Goal: Information Seeking & Learning: Stay updated

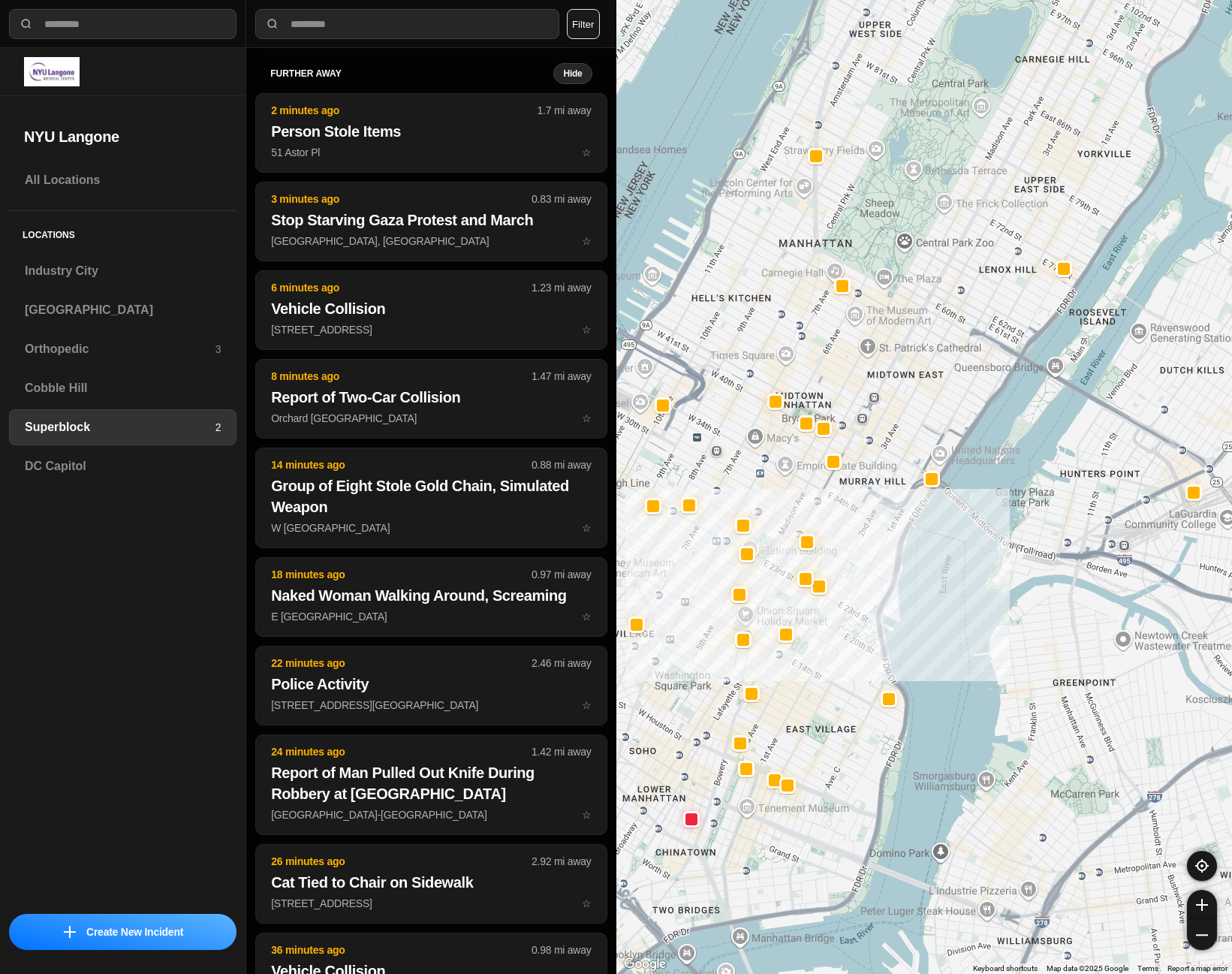
select select "*"
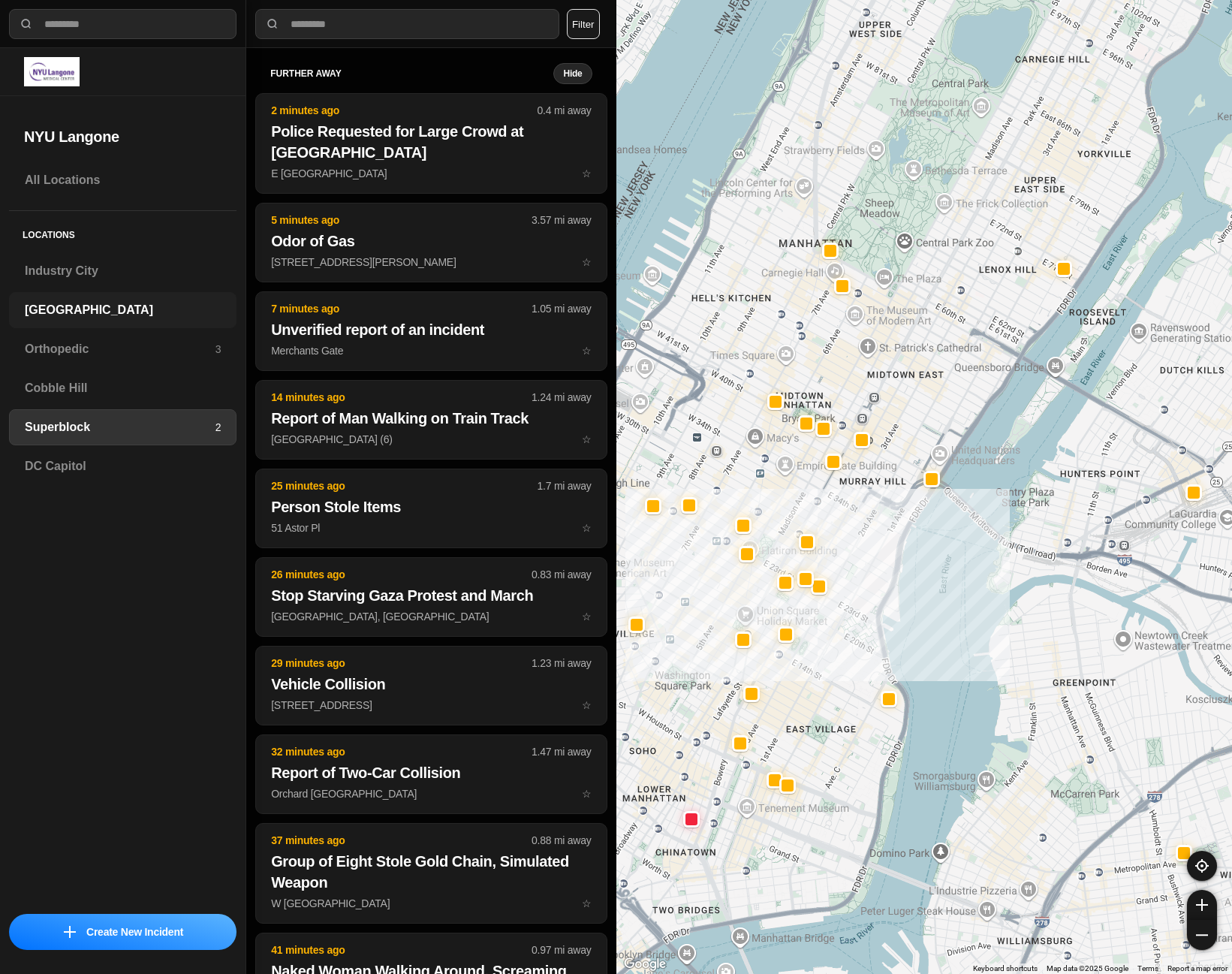
click at [135, 320] on div "[GEOGRAPHIC_DATA]" at bounding box center [123, 310] width 227 height 36
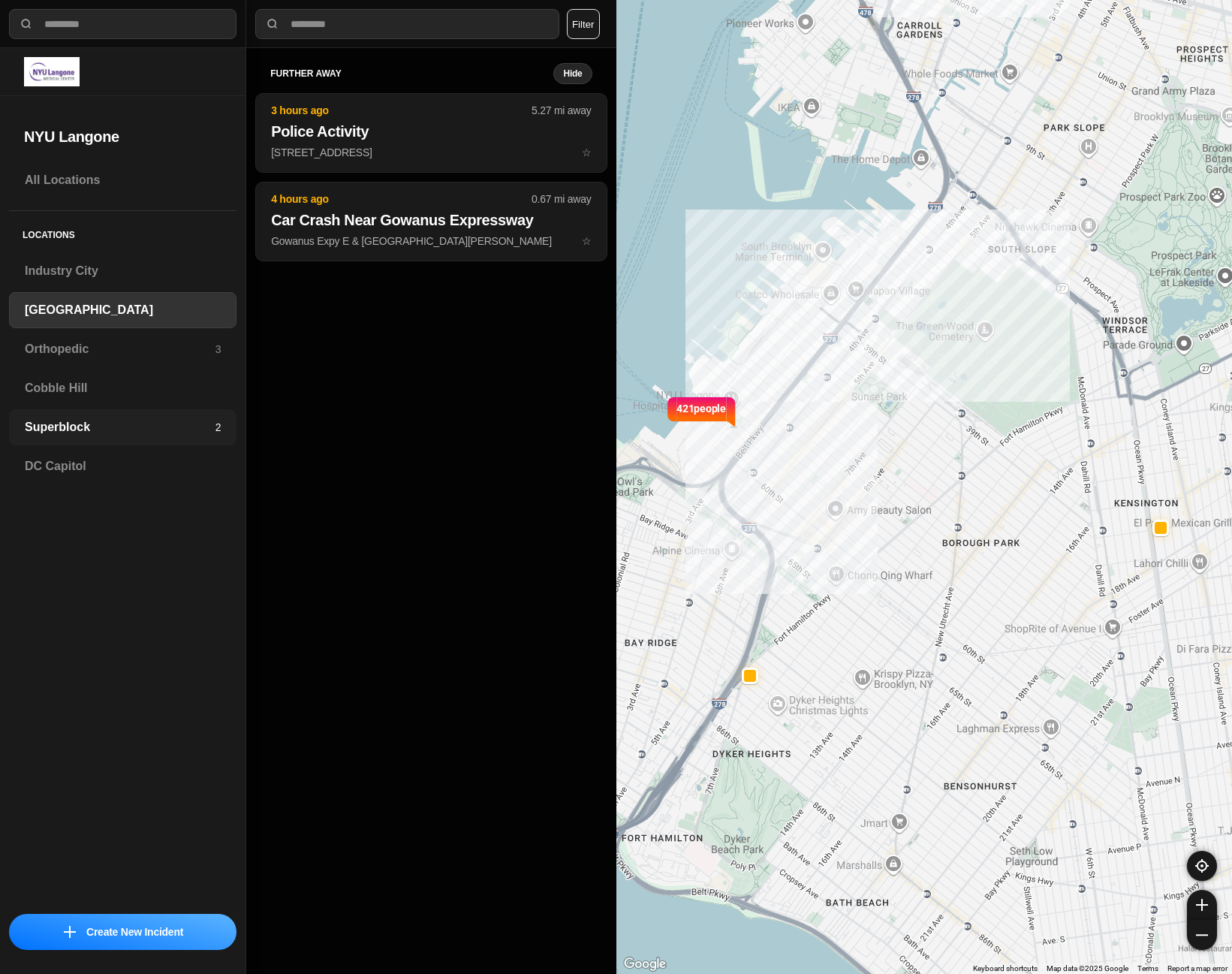
click at [127, 439] on div "Superblock 2" at bounding box center [123, 427] width 227 height 36
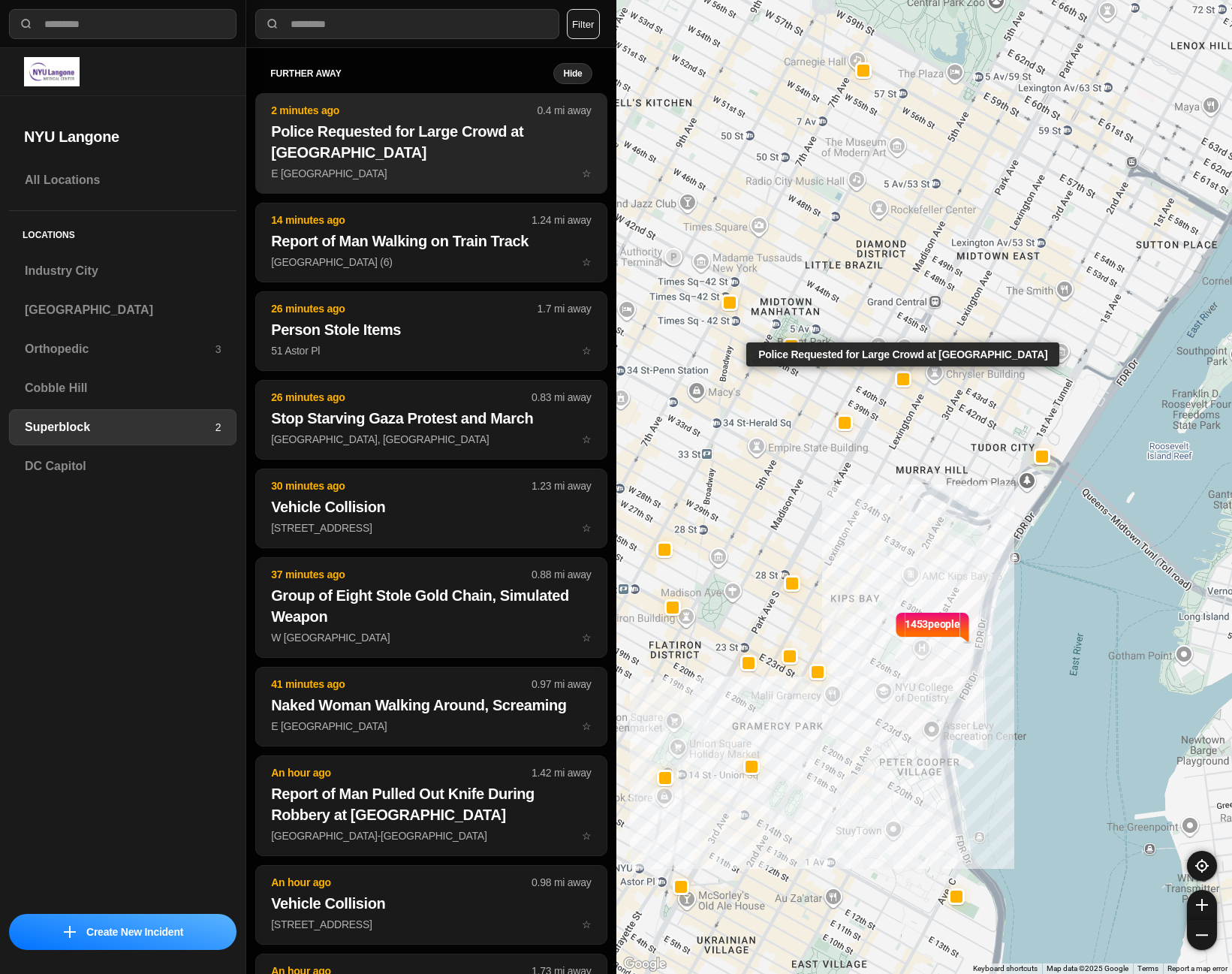
click at [443, 157] on h2 "Police Requested for Large Crowd at [GEOGRAPHIC_DATA]" at bounding box center [430, 141] width 320 height 42
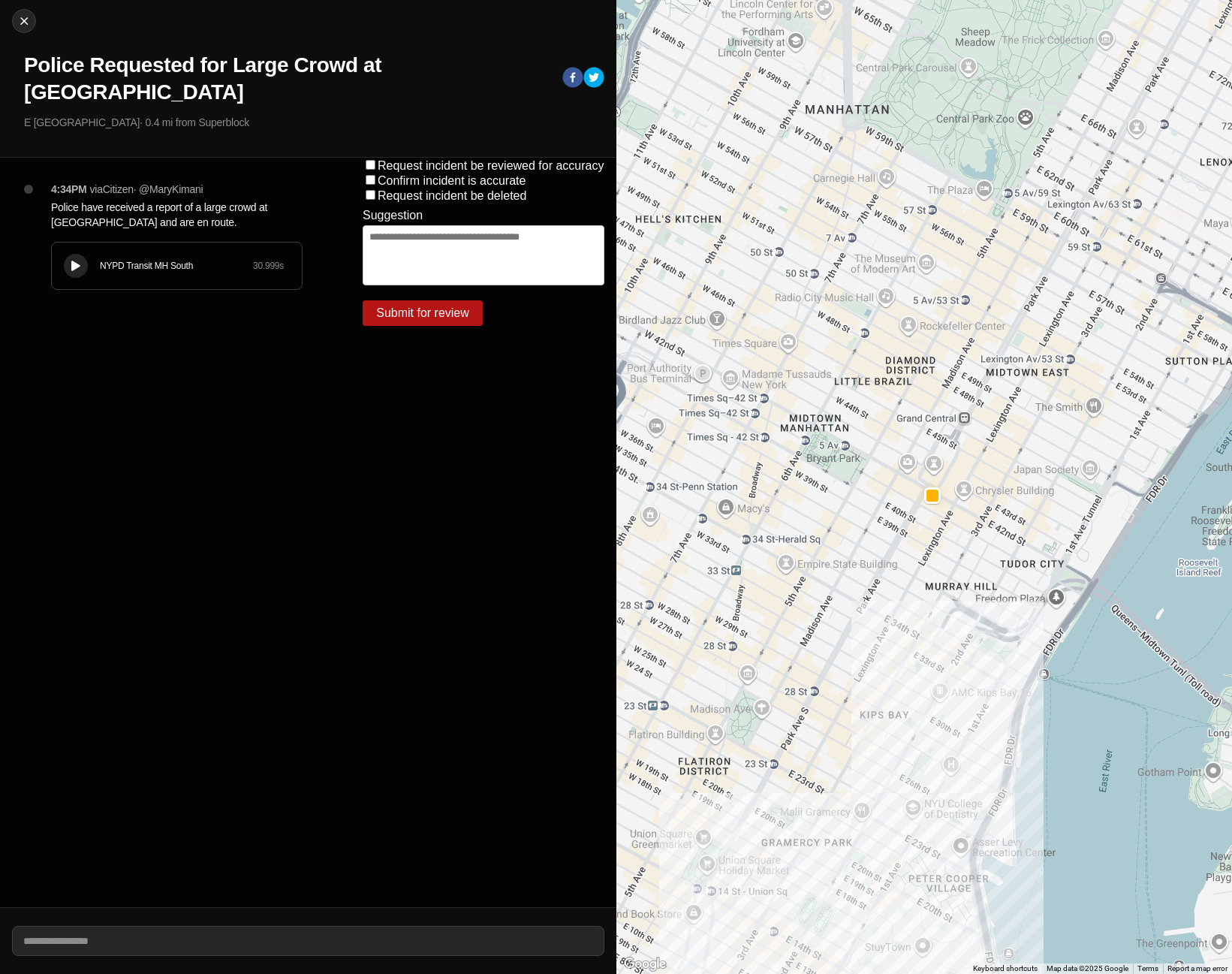
click at [85, 262] on button at bounding box center [76, 266] width 24 height 24
drag, startPoint x: 205, startPoint y: 228, endPoint x: 52, endPoint y: 208, distance: 154.3
click at [52, 208] on p "Police have received a report of a large crowd at [GEOGRAPHIC_DATA] and are en …" at bounding box center [176, 214] width 251 height 30
copy p "Police have received a report of a large crowd at [GEOGRAPHIC_DATA] and are en …"
click at [24, 28] on img at bounding box center [24, 21] width 15 height 15
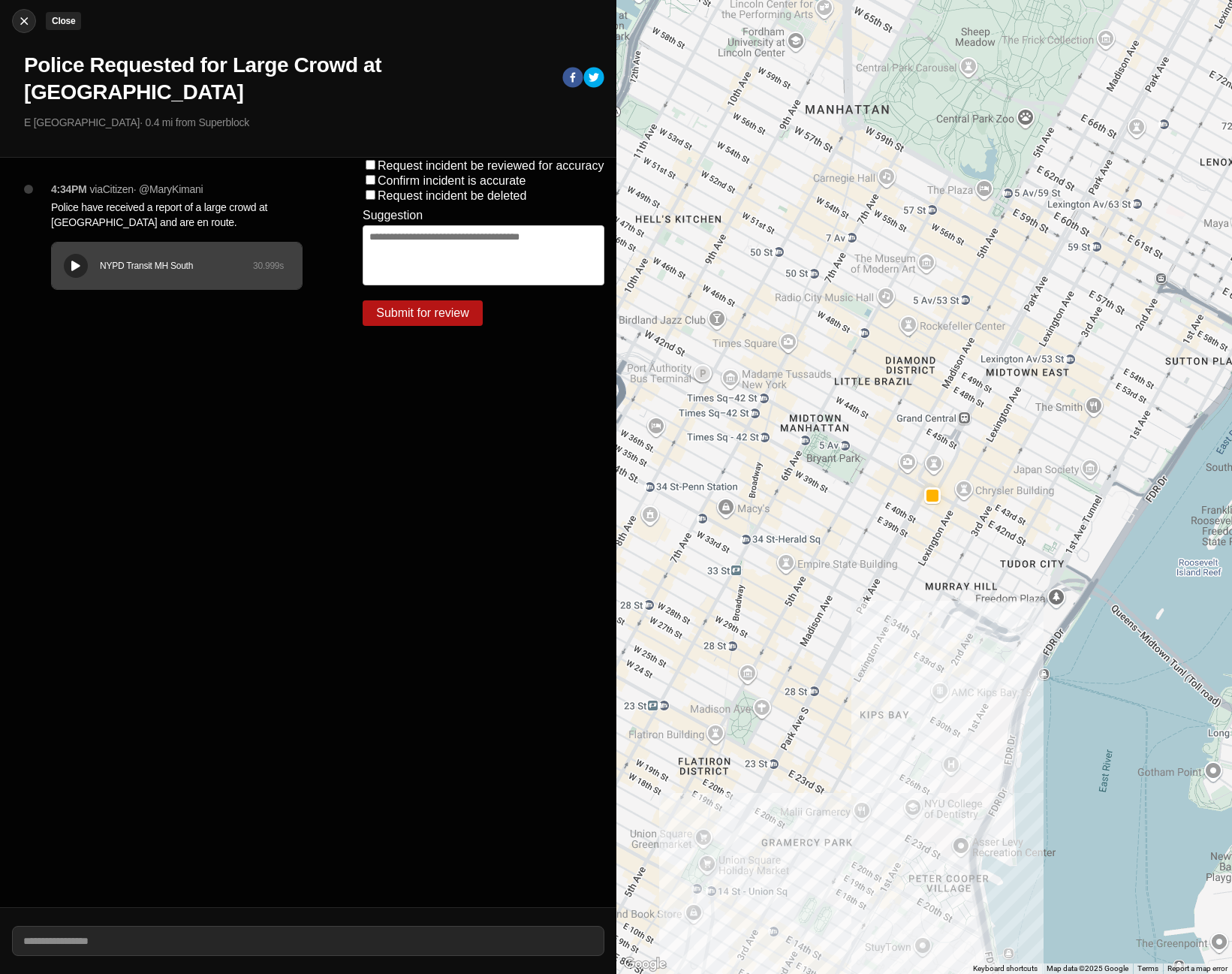
select select "*"
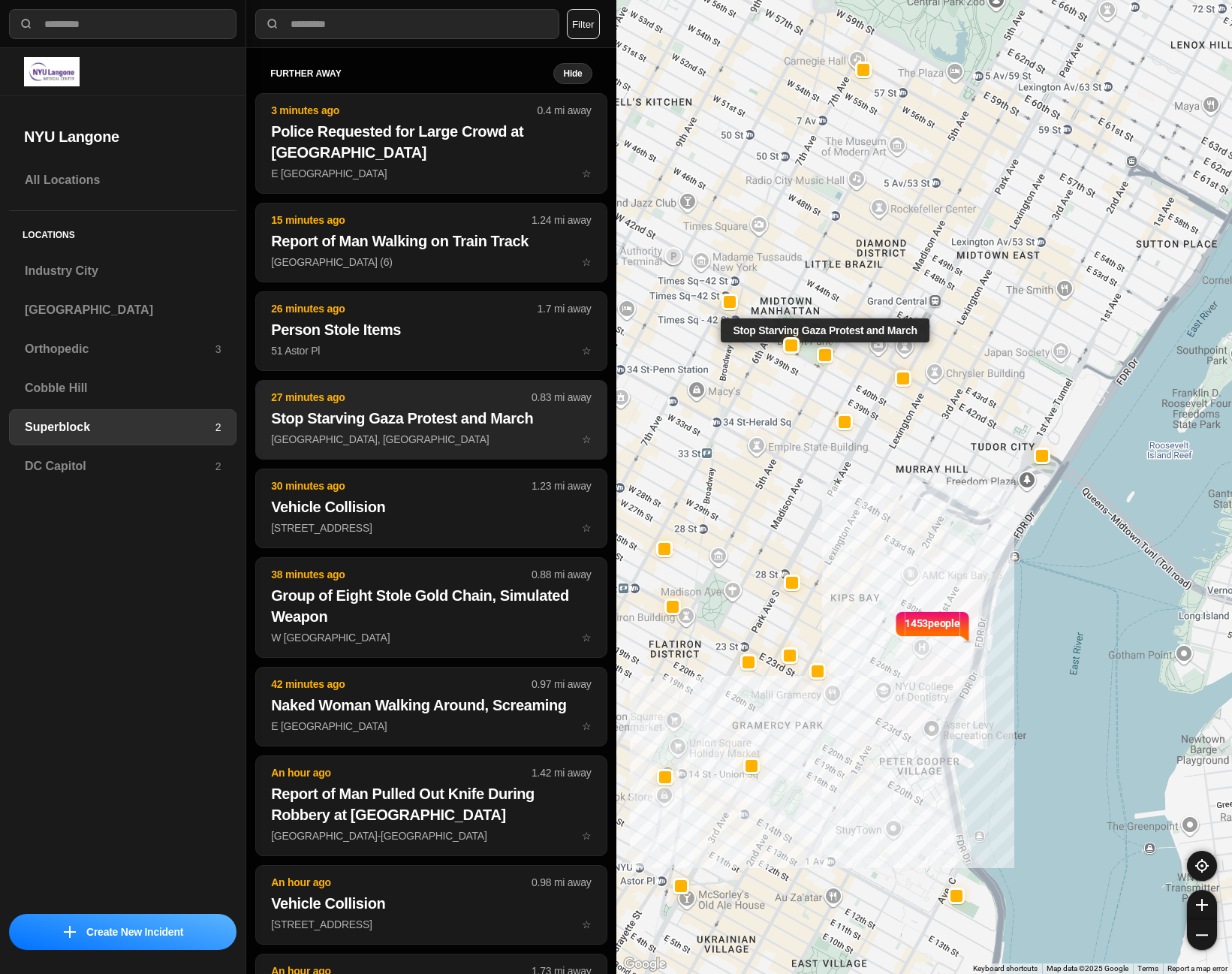
click at [331, 436] on p "[GEOGRAPHIC_DATA], [GEOGRAPHIC_DATA] ☆" at bounding box center [430, 440] width 320 height 15
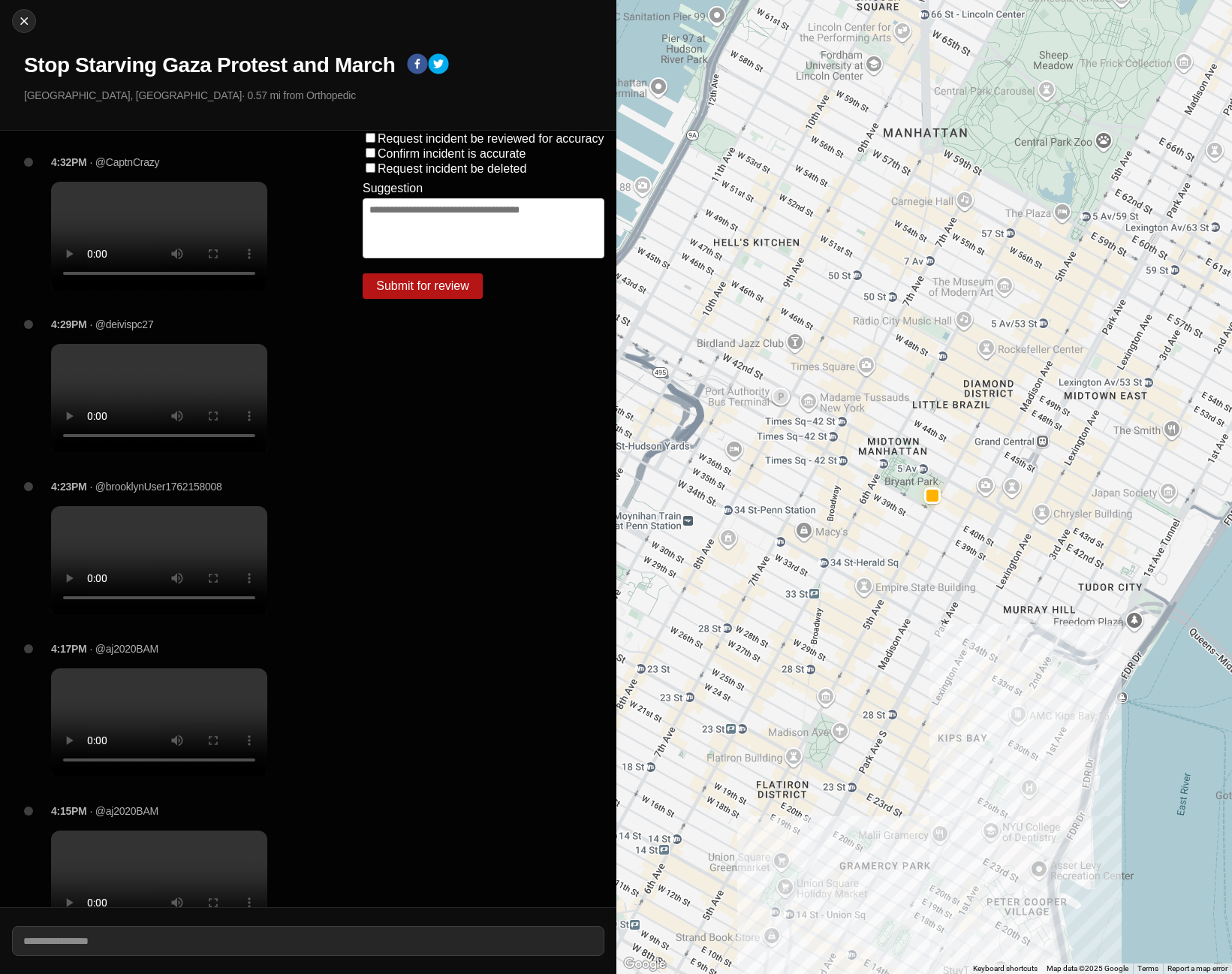
click at [117, 229] on video at bounding box center [159, 235] width 216 height 108
click at [171, 403] on video at bounding box center [159, 398] width 216 height 108
click at [27, 29] on button "Close" at bounding box center [24, 21] width 24 height 24
select select "*"
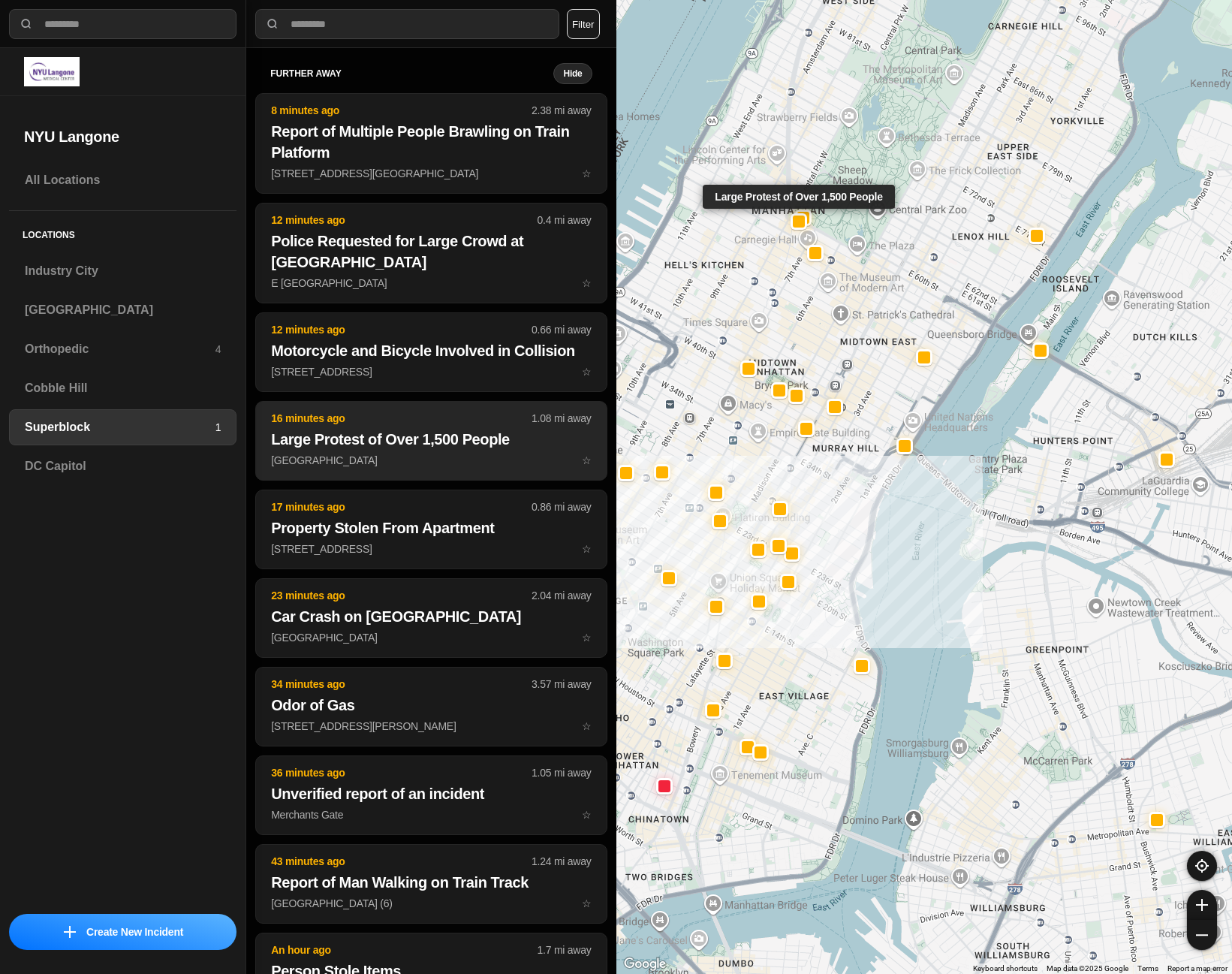
click at [395, 423] on p "16 minutes ago" at bounding box center [401, 418] width 261 height 15
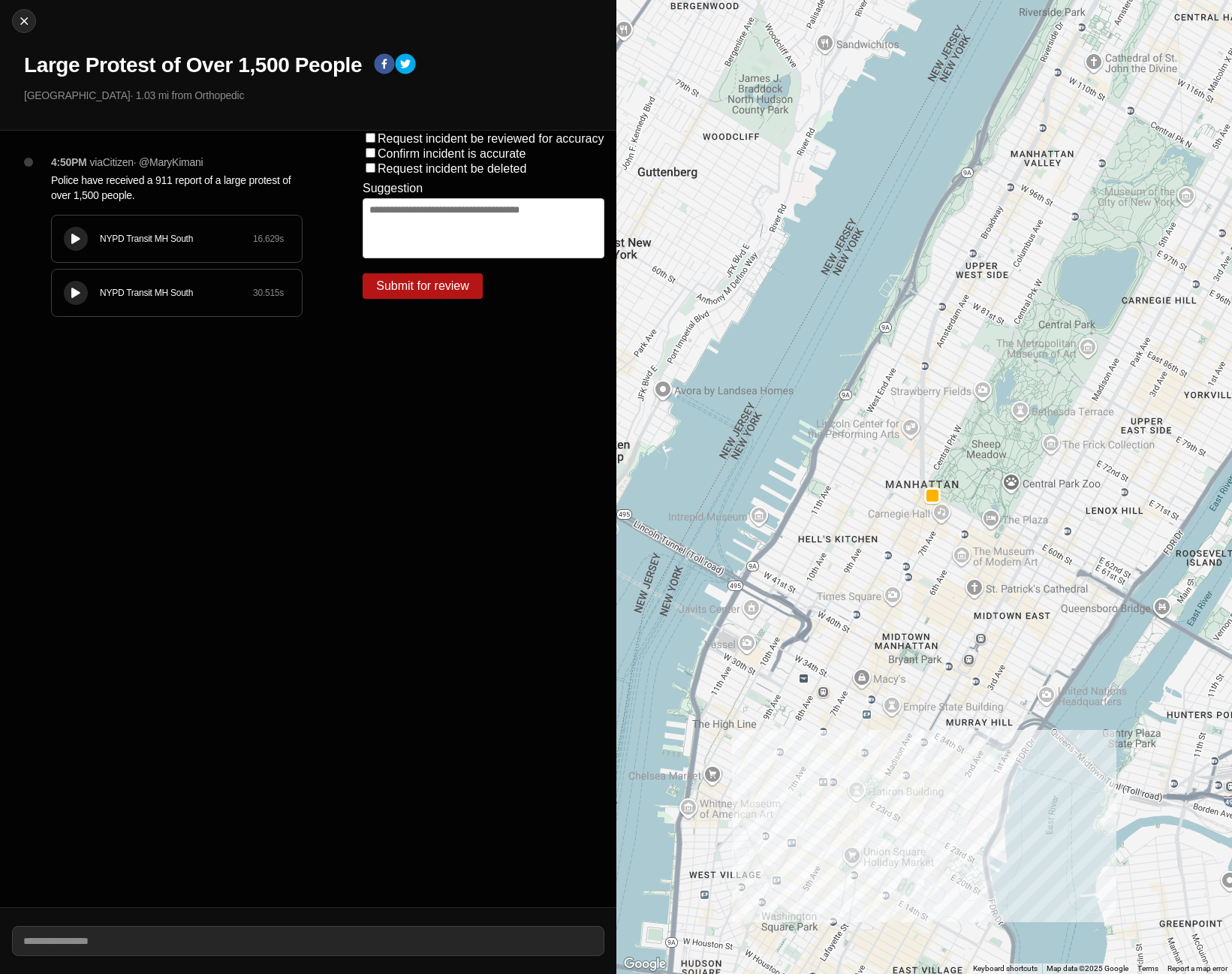
click at [81, 248] on button at bounding box center [76, 239] width 24 height 24
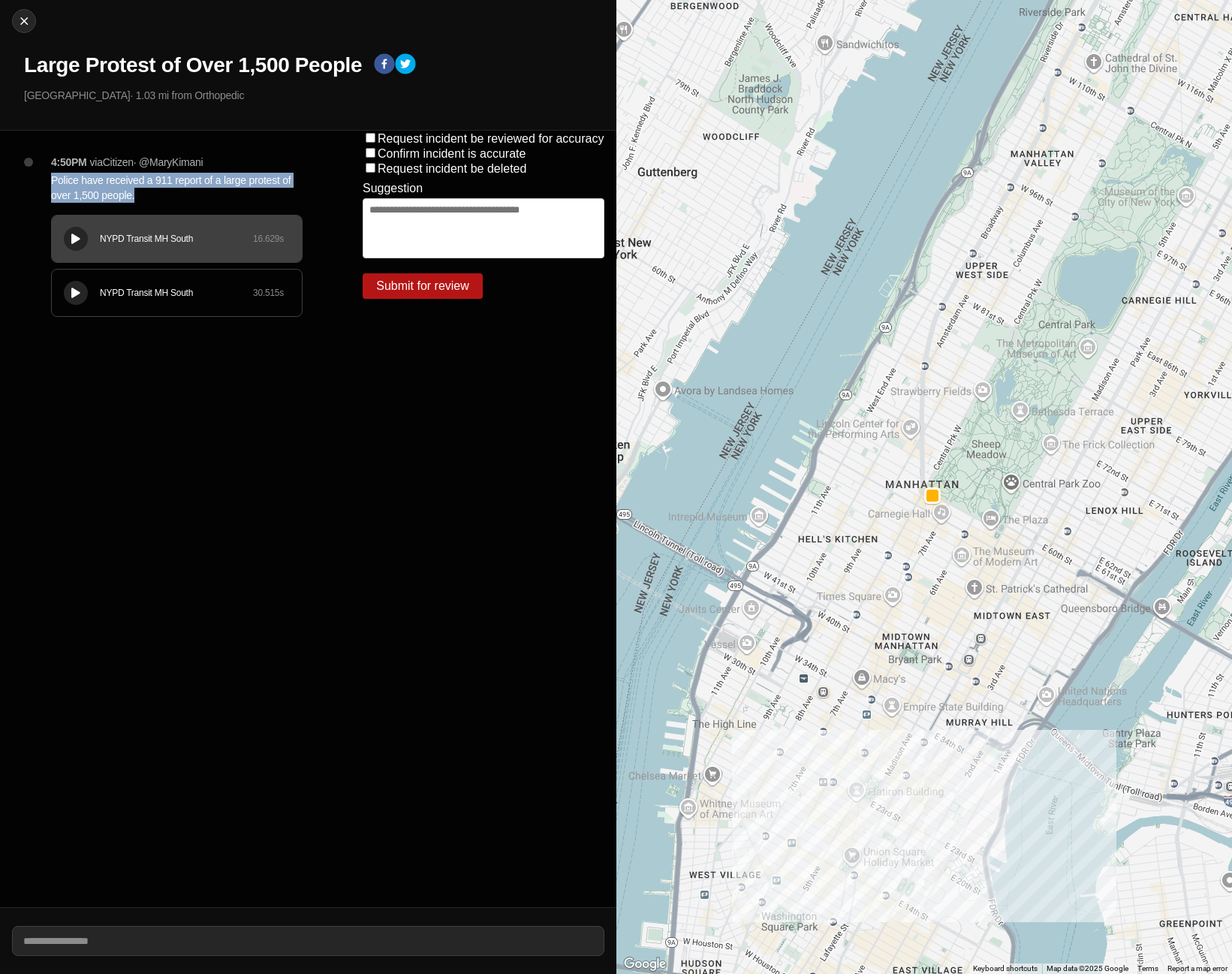
drag, startPoint x: 52, startPoint y: 181, endPoint x: 135, endPoint y: 196, distance: 84.3
click at [135, 196] on p "Police have received a 911 report of a large protest of over 1,500 people." at bounding box center [176, 187] width 251 height 30
copy p "Police have received a 911 report of a large protest of over 1,500 people."
